Goal: Obtain resource: Obtain resource

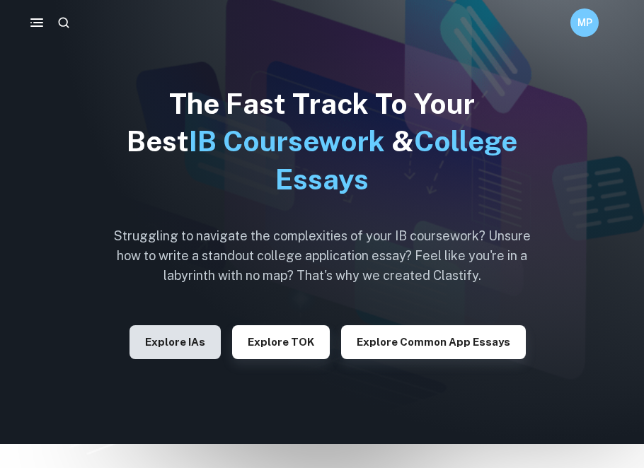
click at [169, 330] on button "Explore IAs" at bounding box center [174, 342] width 91 height 34
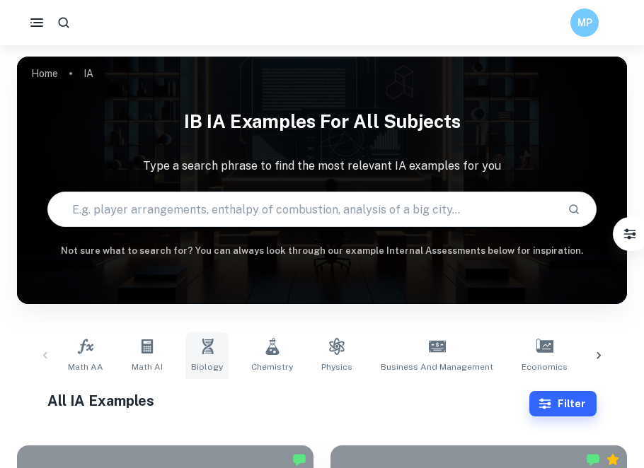
click at [209, 352] on icon at bounding box center [207, 347] width 11 height 16
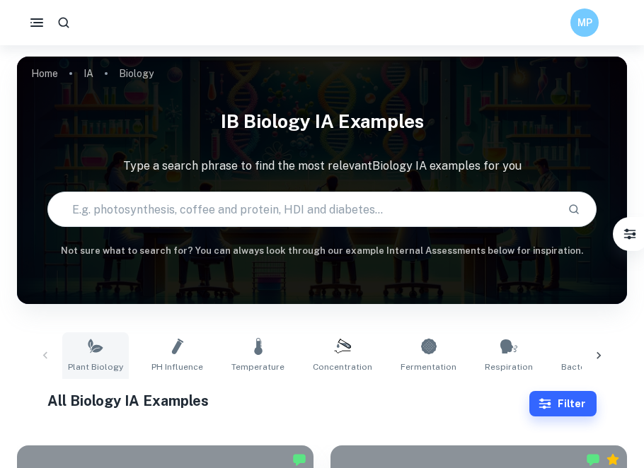
click at [96, 358] on link "Plant Biology" at bounding box center [95, 356] width 67 height 47
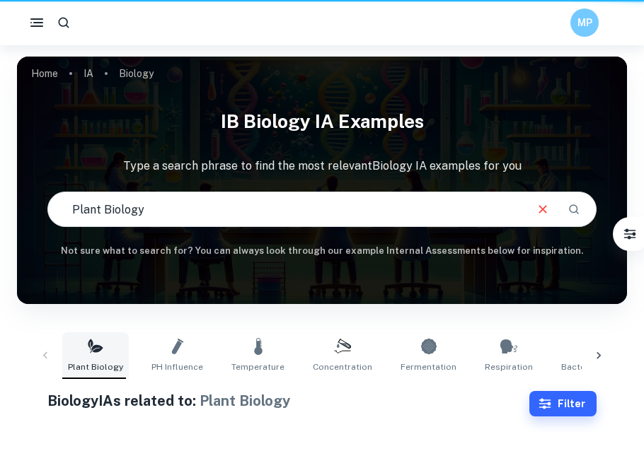
type input "Plant Biology"
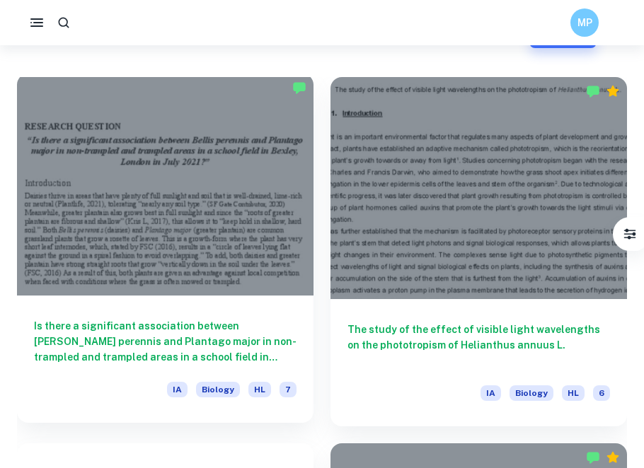
scroll to position [368, 0]
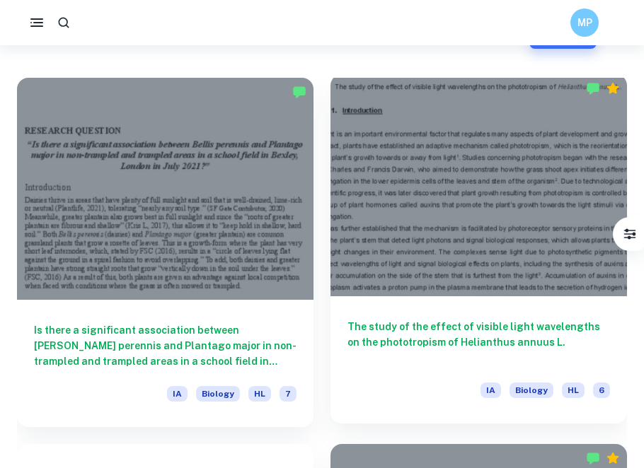
click at [414, 124] on div at bounding box center [478, 185] width 296 height 222
